Goal: Task Accomplishment & Management: Manage account settings

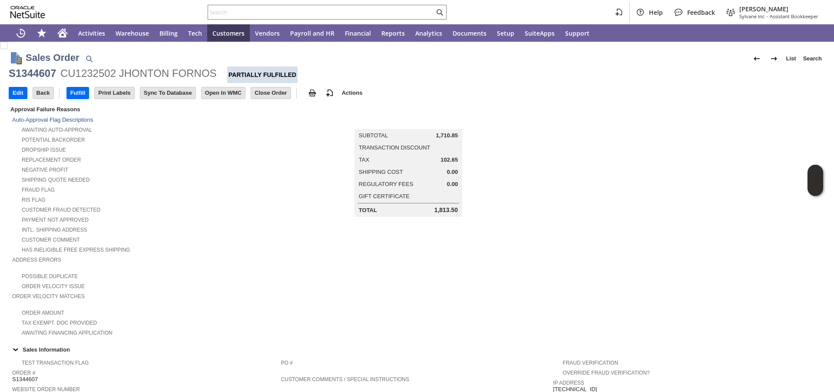
click at [223, 139] on div "Potential Backorder" at bounding box center [146, 138] width 269 height 9
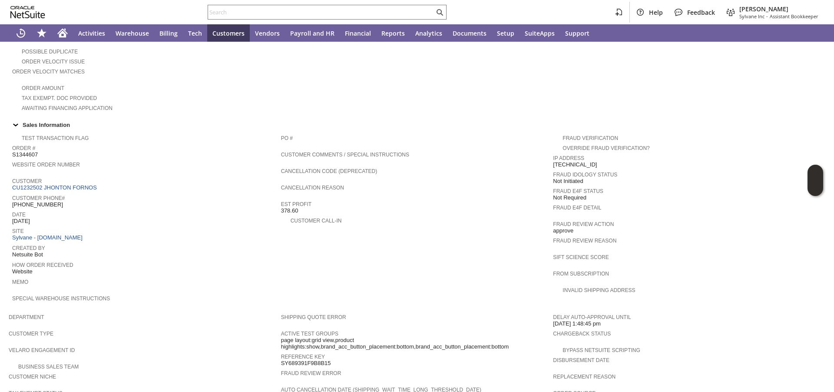
scroll to position [157, 0]
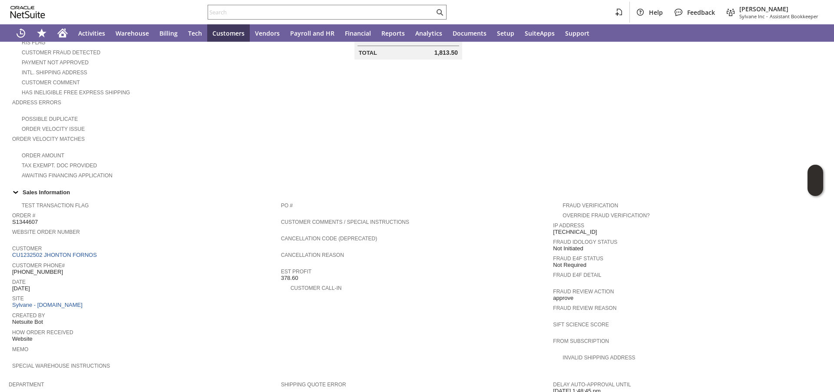
click at [28, 222] on span "S1344607" at bounding box center [25, 222] width 26 height 7
copy span "S1344607"
click at [169, 164] on div "Tax Exempt. Doc Provided" at bounding box center [146, 164] width 269 height 9
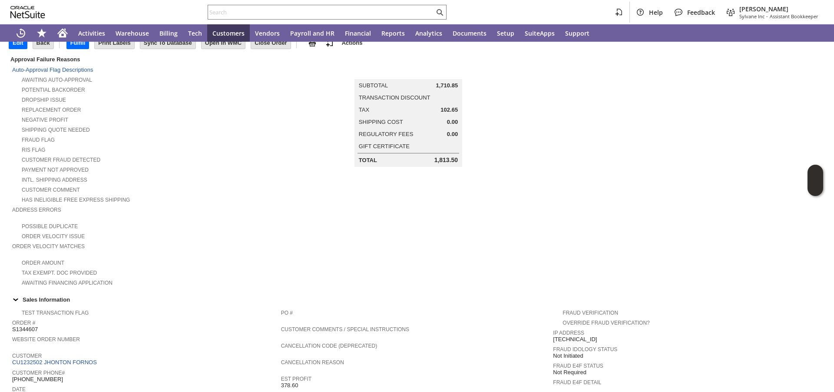
scroll to position [0, 0]
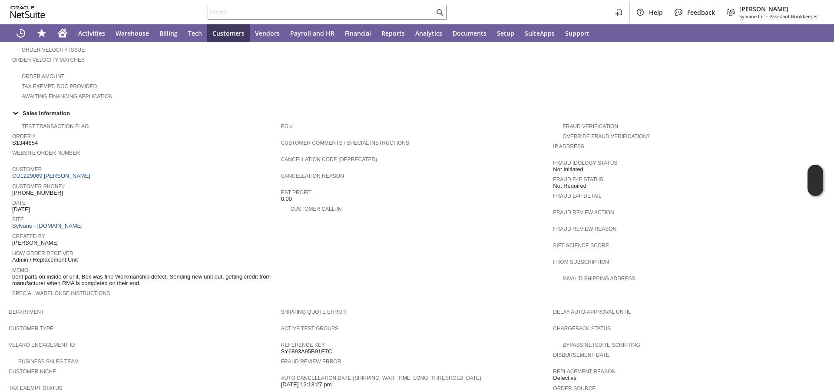
scroll to position [238, 0]
click at [156, 282] on span "bent parts on inside of unit, Box was fine Workmanship defect. Sending new unit…" at bounding box center [144, 278] width 265 height 13
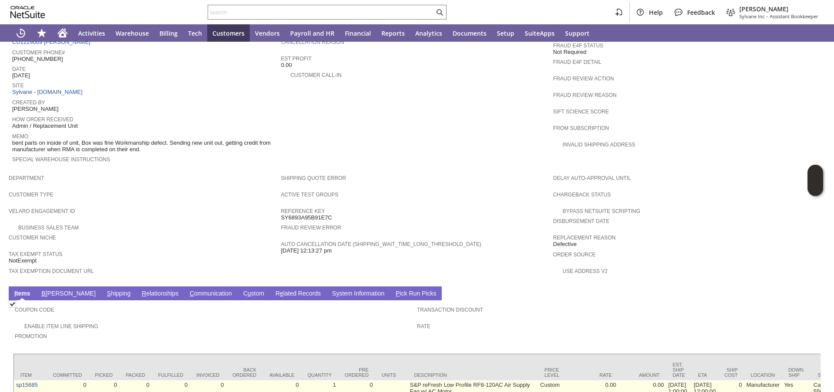
scroll to position [435, 0]
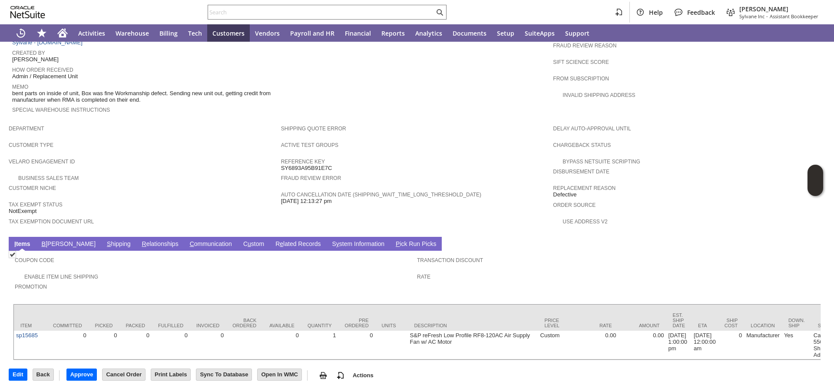
click at [330, 240] on link "S y stem Information" at bounding box center [358, 244] width 57 height 8
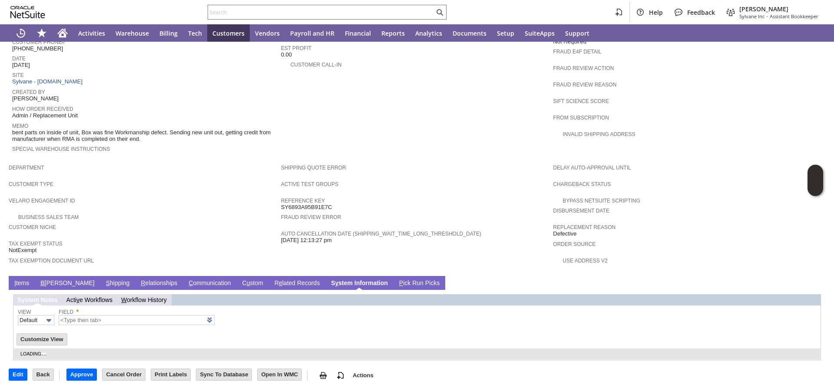
scroll to position [381, 0]
type input "1 to 25 of 80"
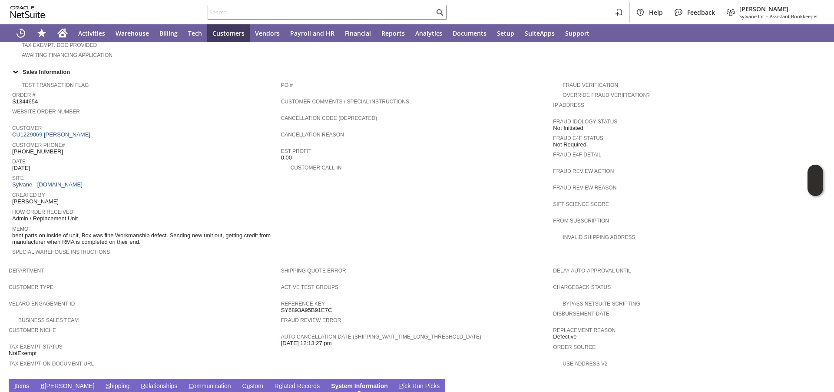
scroll to position [278, 0]
drag, startPoint x: 80, startPoint y: 136, endPoint x: 182, endPoint y: 142, distance: 101.9
click at [44, 136] on div "Customer CU1229069 [PERSON_NAME]" at bounding box center [144, 130] width 265 height 16
copy link "[PERSON_NAME]"
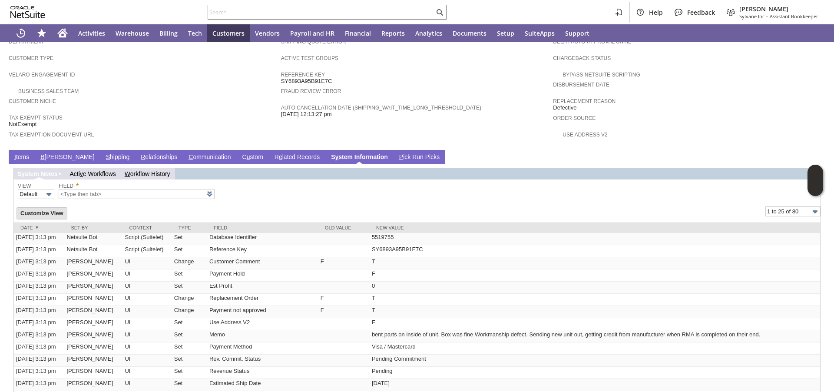
scroll to position [494, 0]
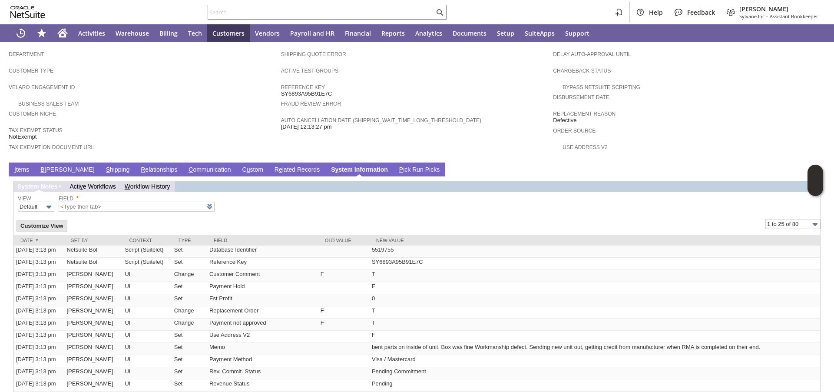
click at [27, 170] on link "I tems" at bounding box center [21, 170] width 19 height 8
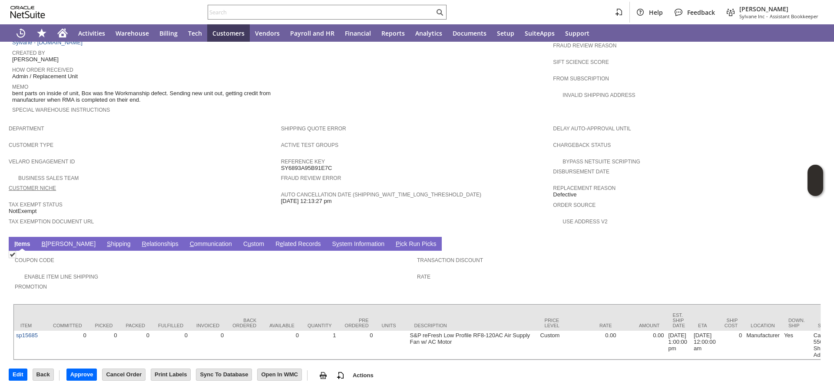
scroll to position [435, 0]
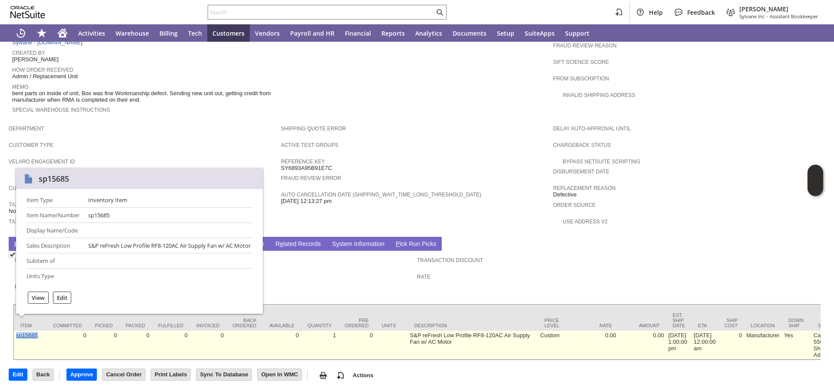
copy link "sp15685"
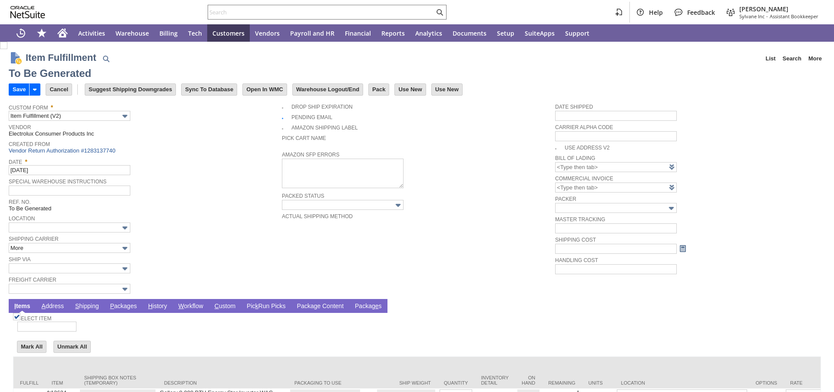
type input "0.00"
type input "Add"
click at [120, 306] on link "P ackages" at bounding box center [123, 306] width 31 height 8
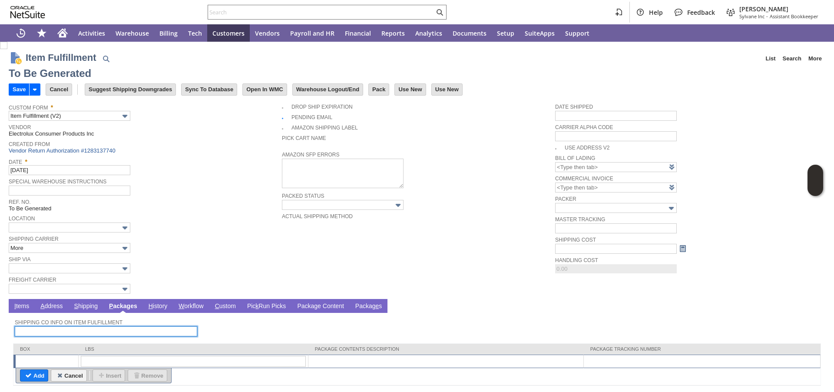
scroll to position [23, 0]
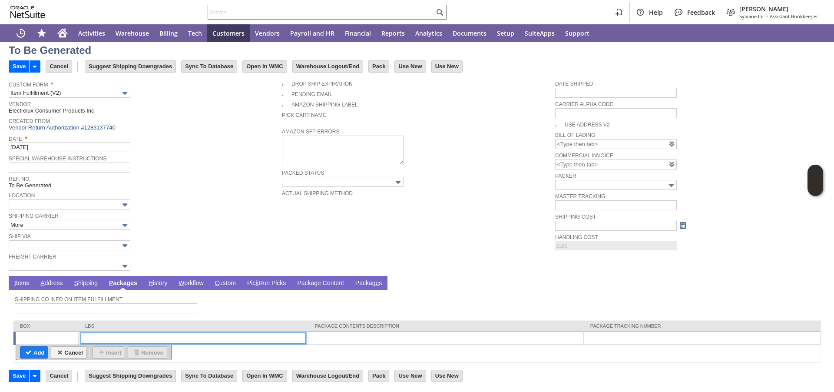
click at [241, 335] on input "text" at bounding box center [193, 338] width 225 height 11
type input "1"
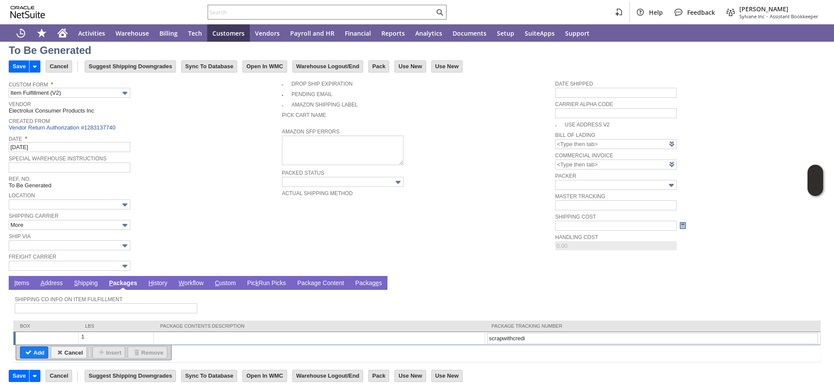
type input "scrapwithcredit"
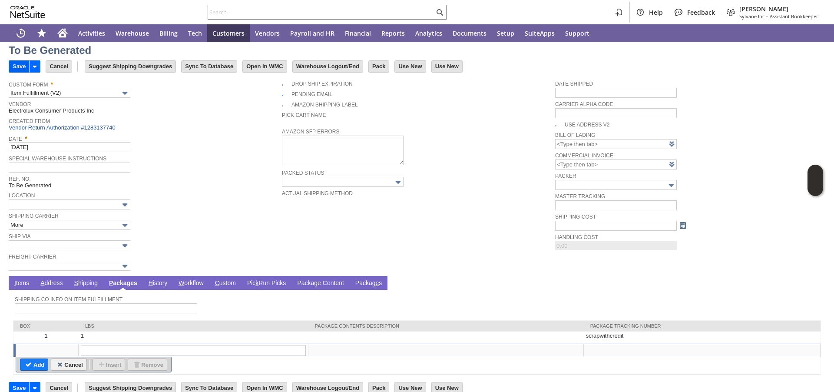
click at [20, 69] on input "Save" at bounding box center [19, 66] width 20 height 11
